Goal: Task Accomplishment & Management: Manage account settings

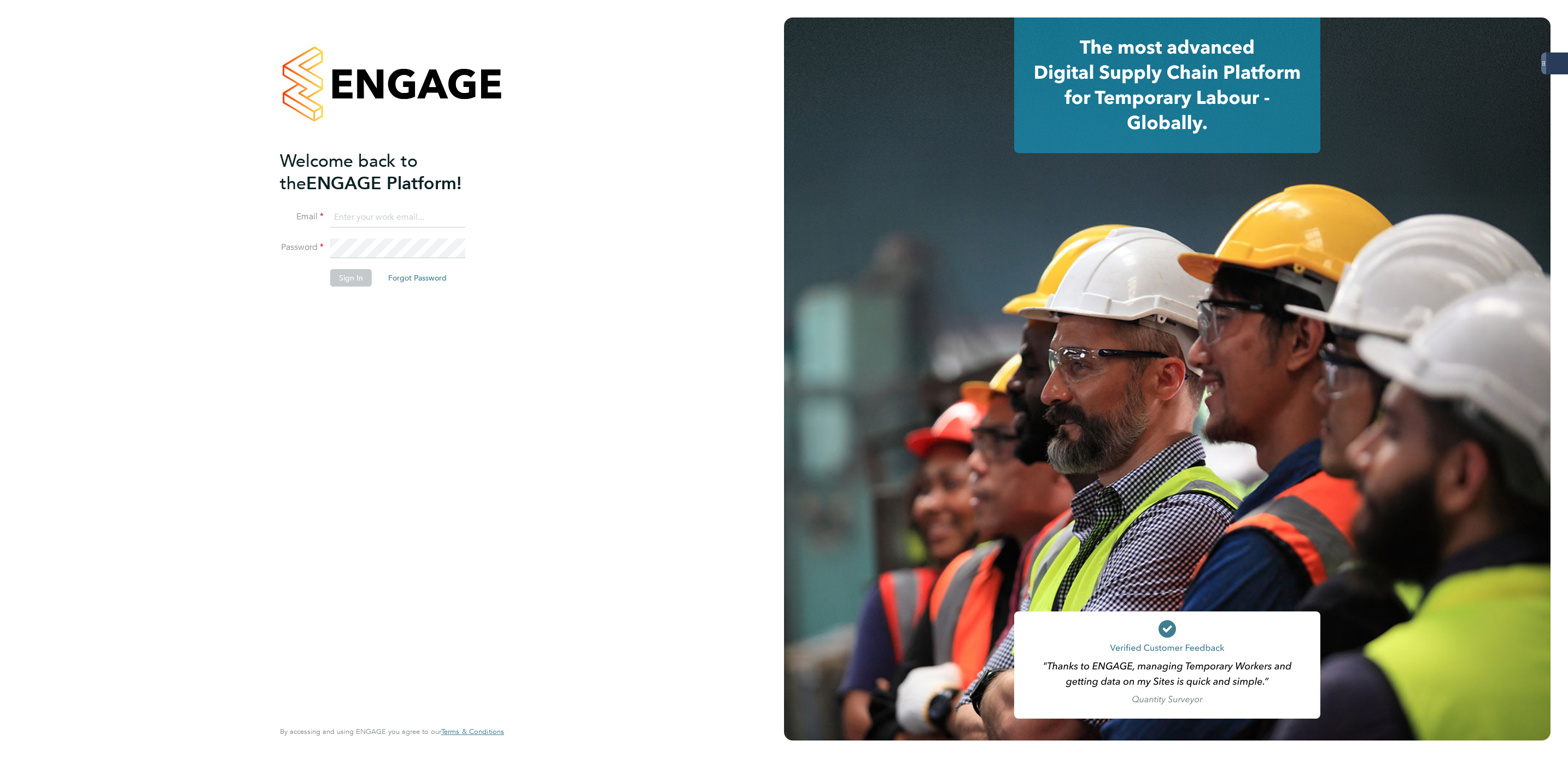
type input "[PERSON_NAME][EMAIL_ADDRESS][PERSON_NAME][DOMAIN_NAME]"
click at [345, 279] on button "Sign In" at bounding box center [351, 278] width 41 height 18
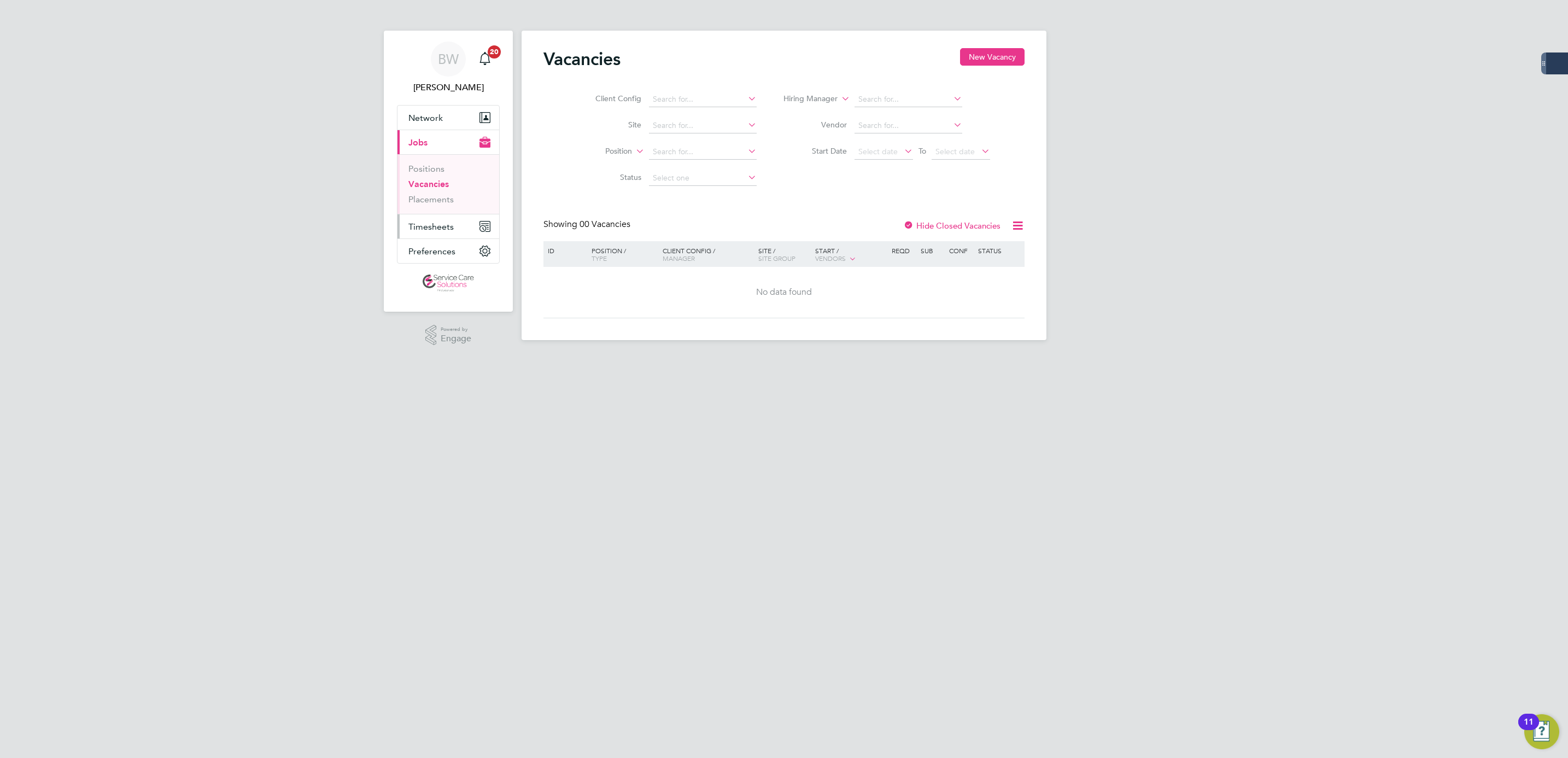
click at [427, 222] on span "Timesheets" at bounding box center [431, 227] width 45 height 10
click at [438, 199] on link "Timesheets" at bounding box center [431, 193] width 45 height 10
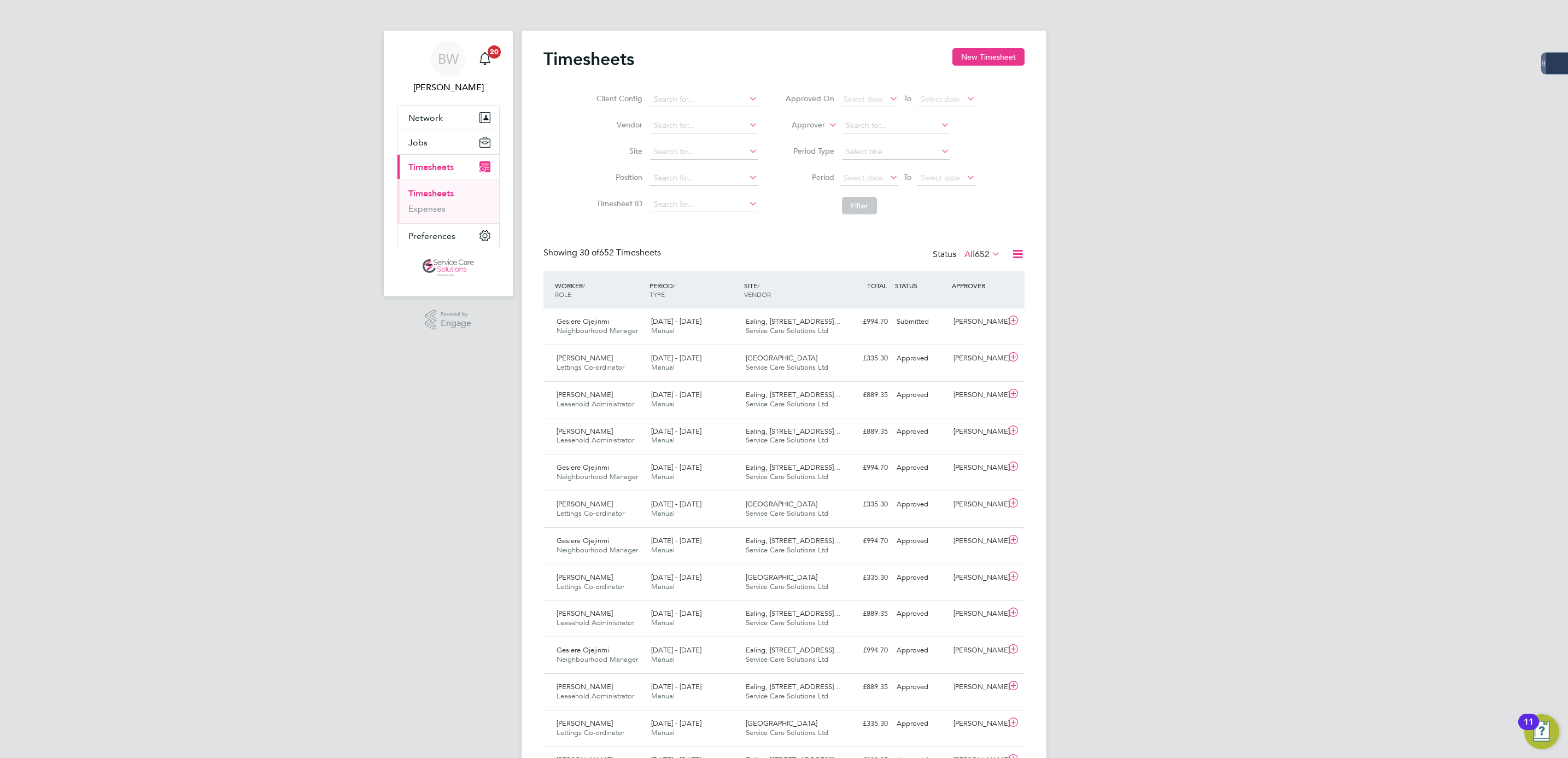
drag, startPoint x: 217, startPoint y: 343, endPoint x: 95, endPoint y: 253, distance: 151.6
click at [218, 343] on div "BW Bethany Wiles Notifications 20 Applications: Network Businesses Sites Worker…" at bounding box center [784, 737] width 1568 height 1475
click at [428, 212] on link "Expenses" at bounding box center [427, 208] width 37 height 10
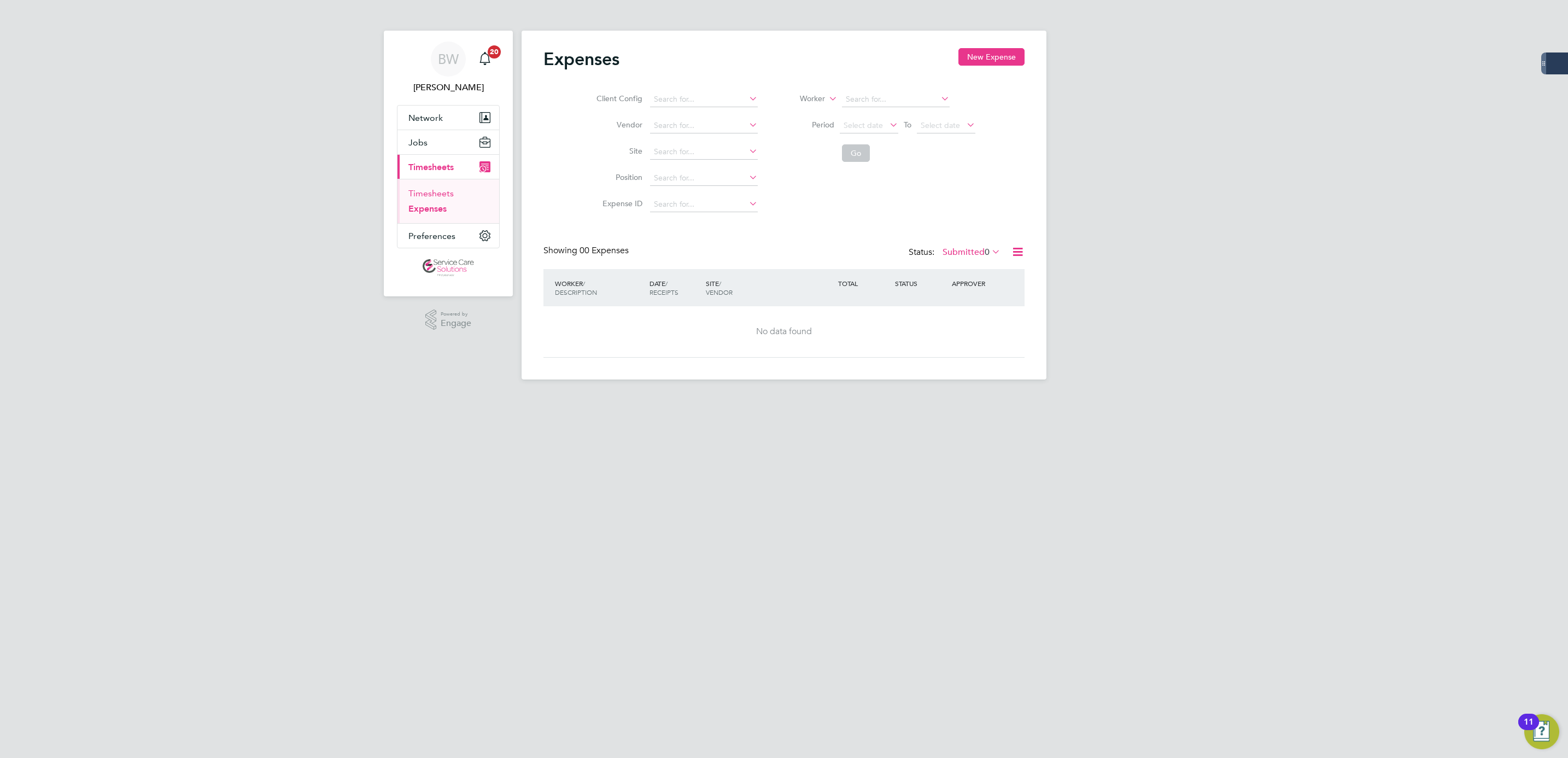
click at [447, 189] on link "Timesheets" at bounding box center [431, 193] width 45 height 10
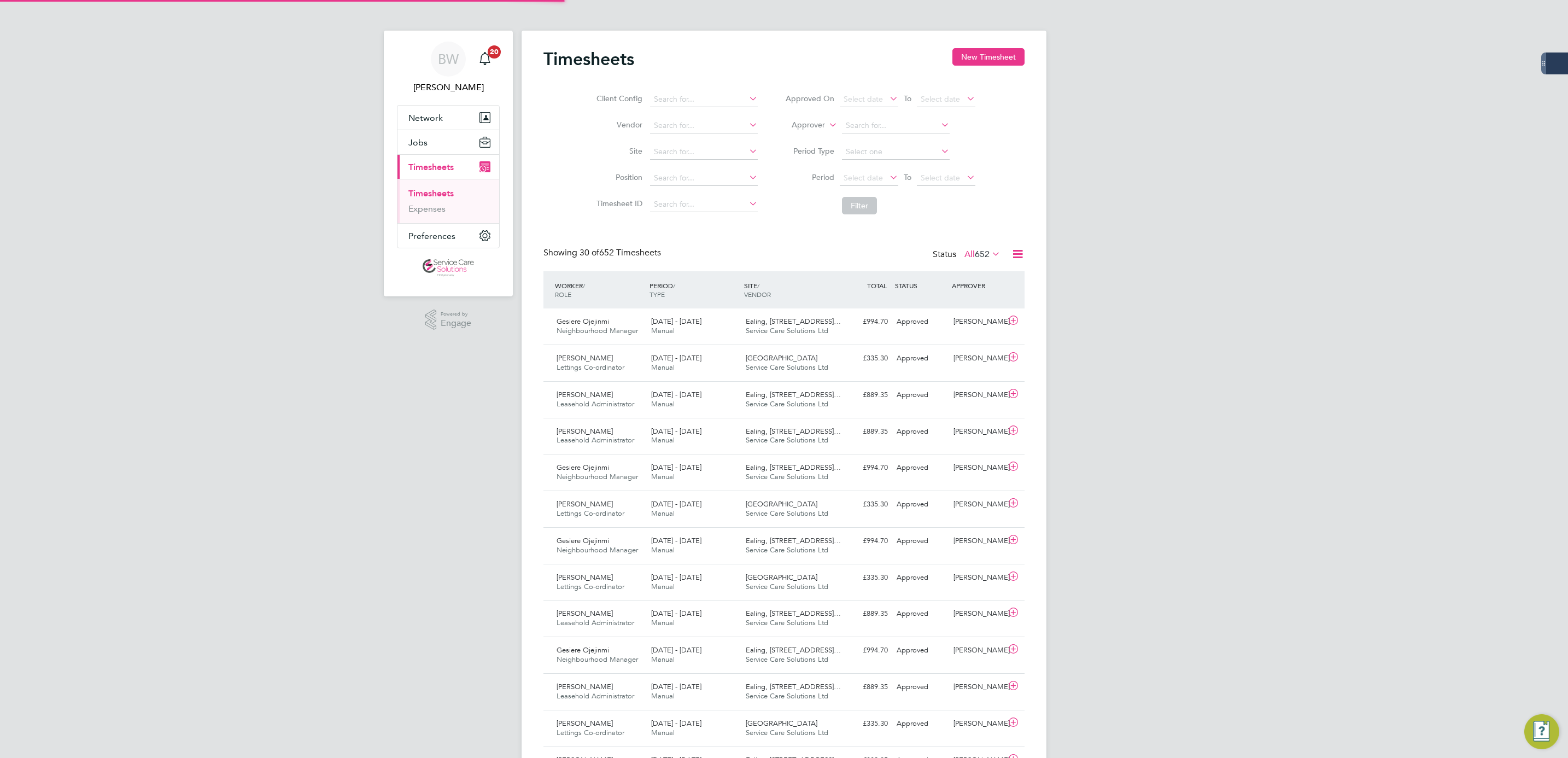
scroll to position [28, 95]
click at [735, 328] on div "22 - 28 Sep 2025 Manual" at bounding box center [694, 326] width 95 height 27
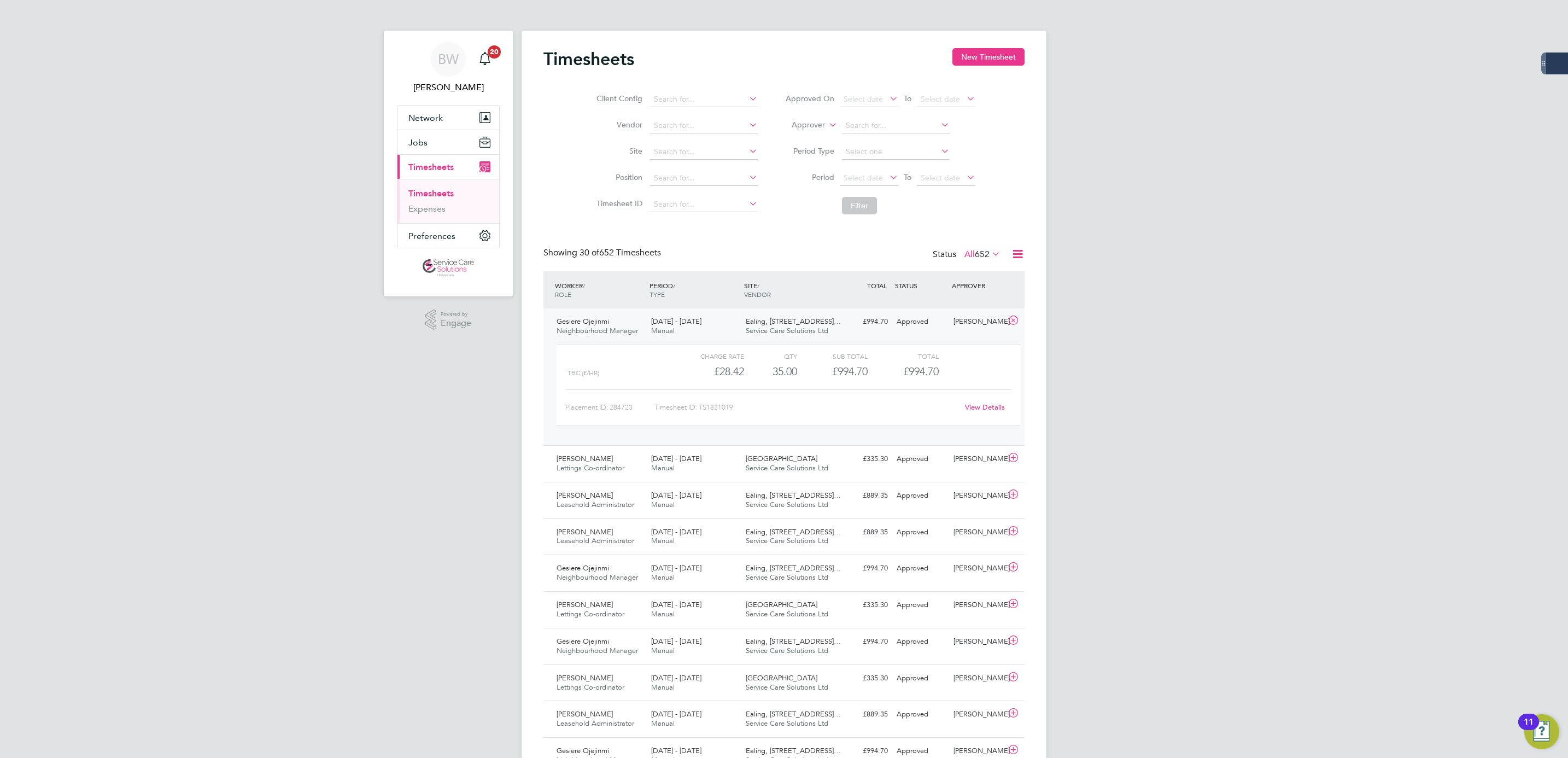
click at [1000, 408] on link "View Details" at bounding box center [985, 407] width 40 height 10
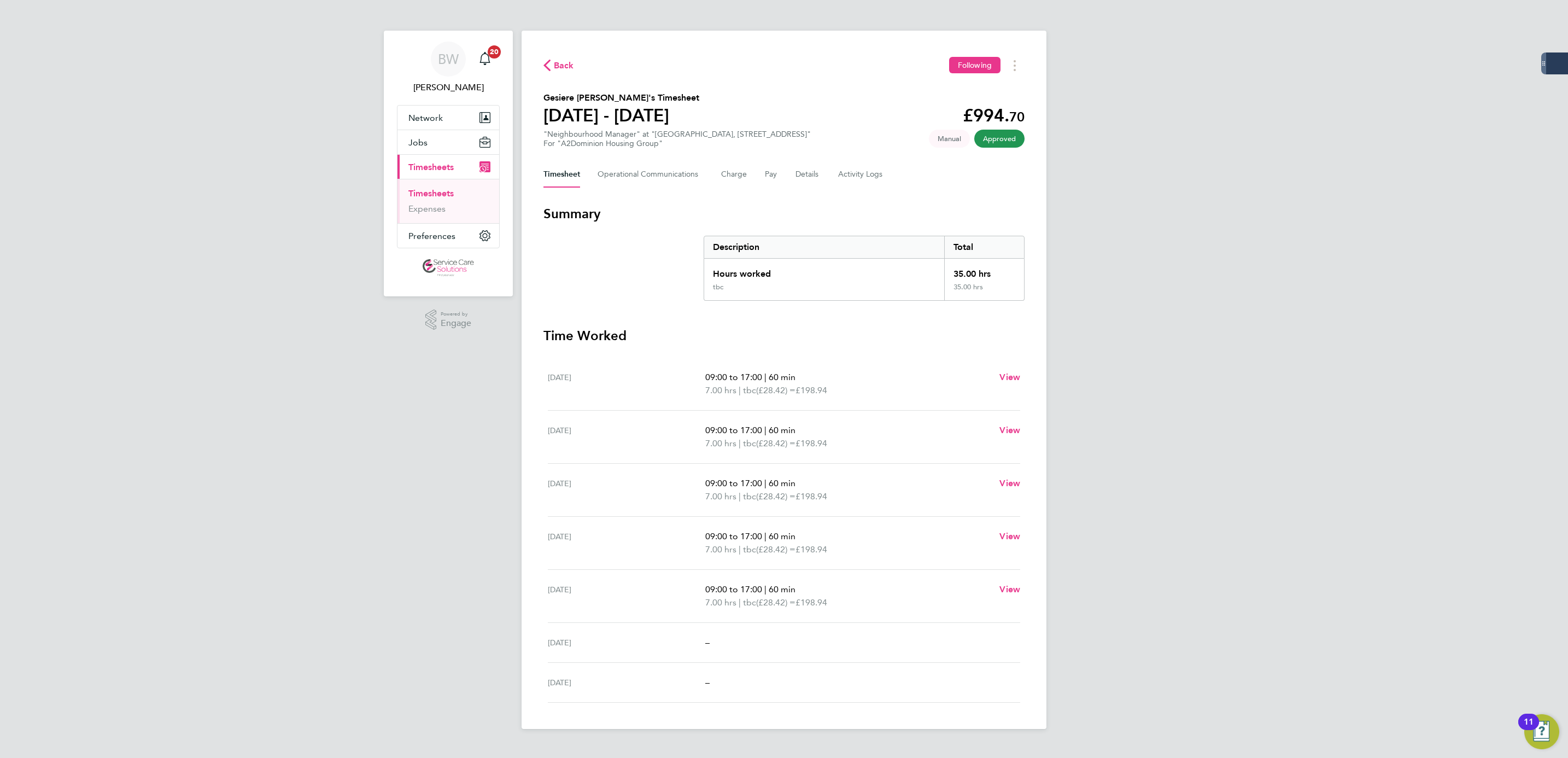
click at [1346, 193] on div "BW [PERSON_NAME] Notifications 20 Applications: Network Businesses Sites Worker…" at bounding box center [784, 373] width 1568 height 746
